Goal: Communication & Community: Answer question/provide support

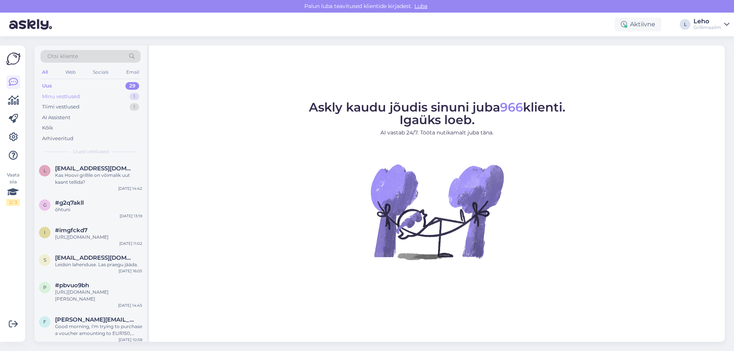
click at [67, 97] on div "Minu vestlused" at bounding box center [61, 97] width 38 height 8
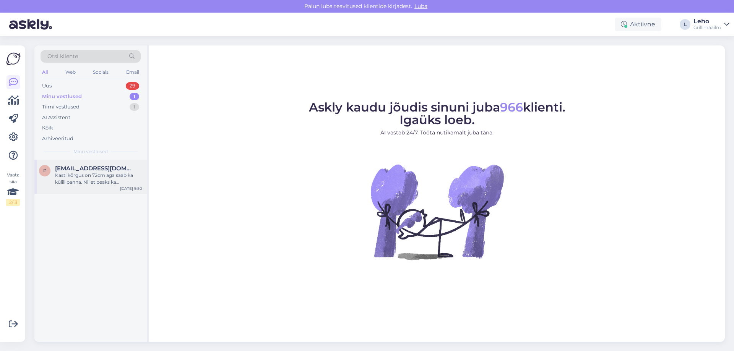
click at [95, 178] on div "Kasti kõrgus on 72cm aga saab ka külili panna. Nii et peaks ka universaalkerega…" at bounding box center [98, 179] width 87 height 14
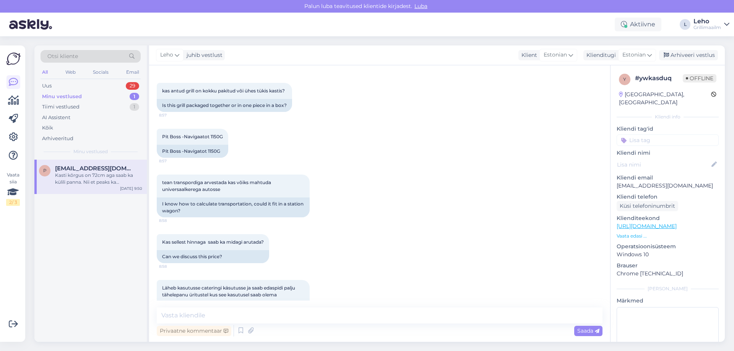
scroll to position [115, 0]
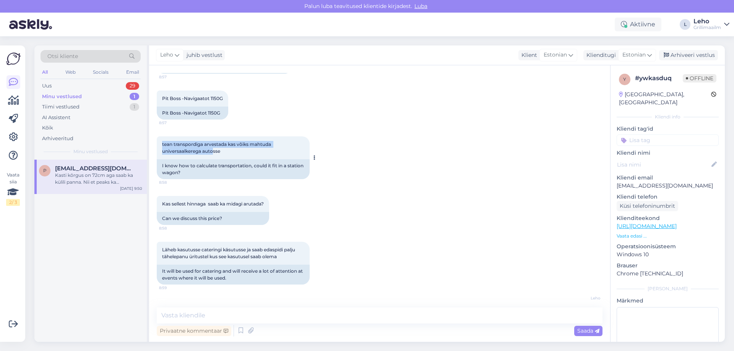
drag, startPoint x: 215, startPoint y: 151, endPoint x: 159, endPoint y: 145, distance: 56.5
click at [159, 145] on div "tean transpordiga arvestada kas võiks mahtuda universaalkerega autosse 8:58" at bounding box center [233, 147] width 153 height 23
click at [229, 151] on div "tean transpordiga arvestada kas võiks mahtuda universaalkerega autosse 8:58" at bounding box center [233, 147] width 153 height 23
drag, startPoint x: 226, startPoint y: 151, endPoint x: 169, endPoint y: 137, distance: 58.7
click at [169, 137] on div "tean transpordiga arvestada kas võiks mahtuda universaalkerega autosse 8:58" at bounding box center [233, 147] width 153 height 23
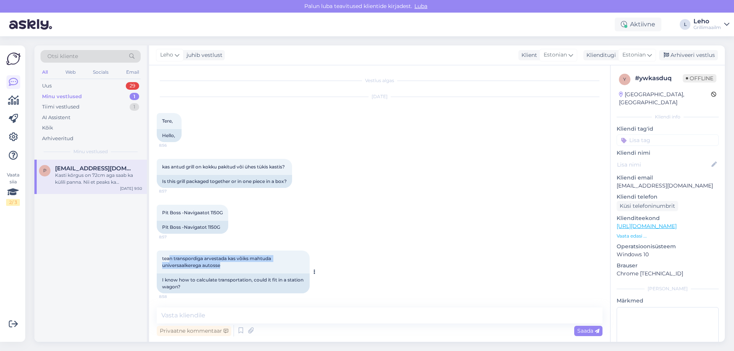
scroll to position [0, 0]
drag, startPoint x: 617, startPoint y: 179, endPoint x: 643, endPoint y: 178, distance: 25.6
click at [643, 182] on p "[EMAIL_ADDRESS][DOMAIN_NAME]" at bounding box center [668, 186] width 102 height 8
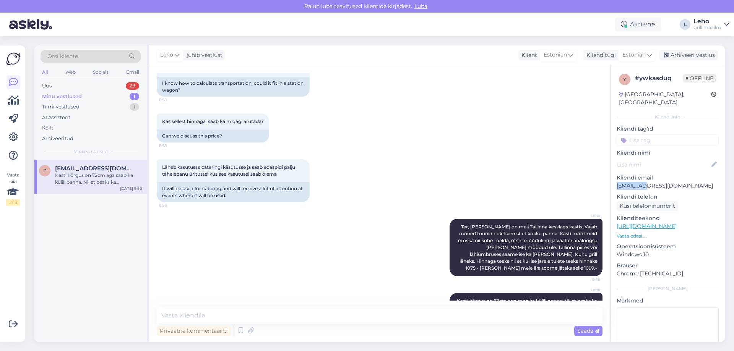
scroll to position [221, 0]
